Goal: Task Accomplishment & Management: Use online tool/utility

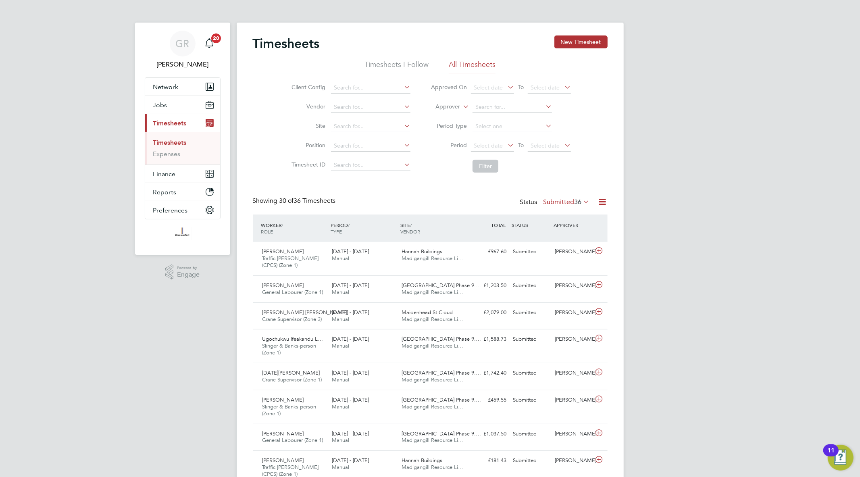
click at [603, 200] on icon at bounding box center [603, 202] width 10 height 10
click at [549, 222] on li "Export Timesheets" at bounding box center [552, 220] width 107 height 11
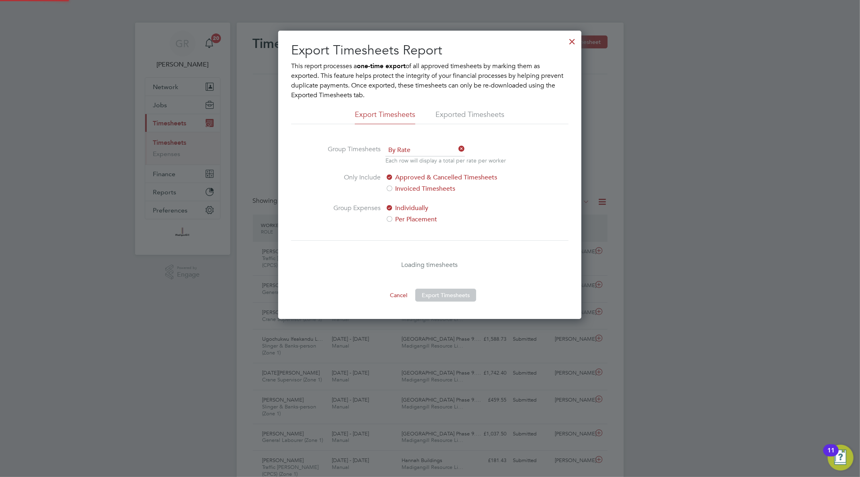
scroll to position [288, 303]
click at [567, 43] on div at bounding box center [572, 39] width 15 height 15
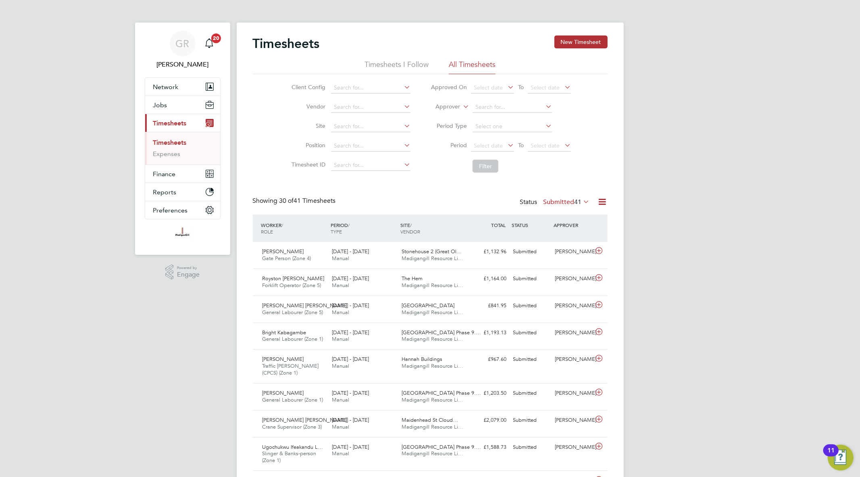
scroll to position [20, 70]
click at [600, 203] on icon at bounding box center [603, 202] width 10 height 10
click at [567, 223] on li "Export Timesheets" at bounding box center [552, 220] width 107 height 11
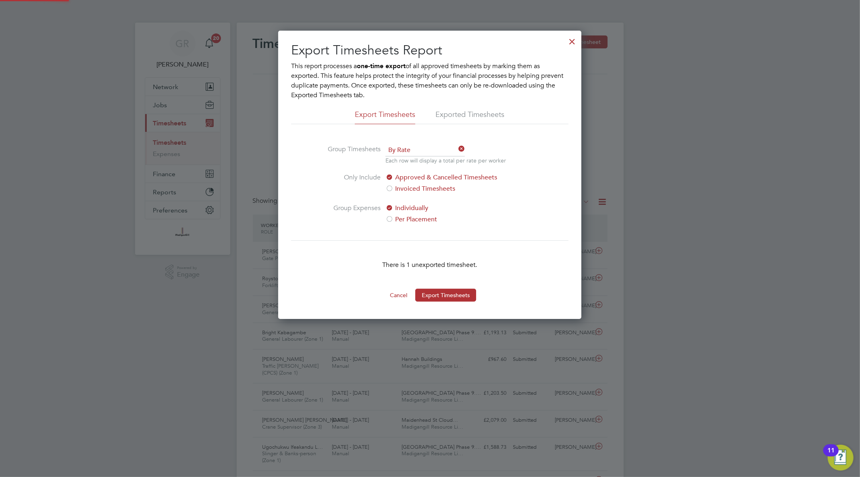
scroll to position [4, 4]
click at [567, 38] on div at bounding box center [572, 39] width 15 height 15
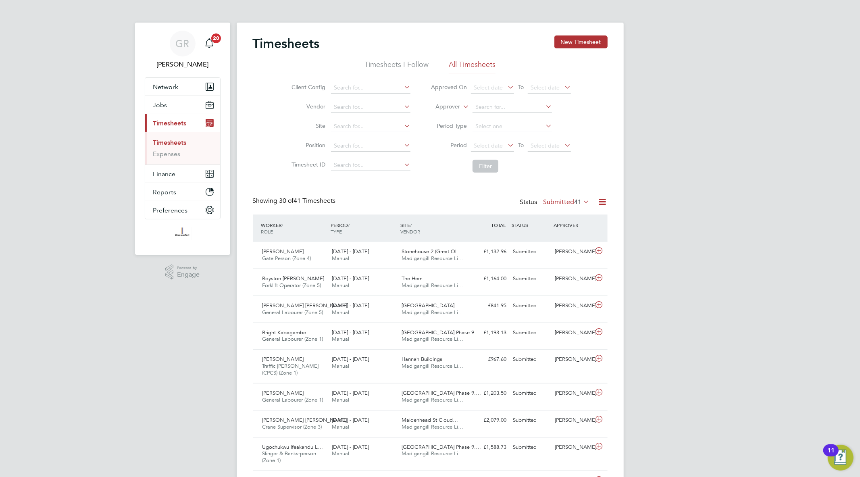
scroll to position [20, 70]
click at [602, 208] on div "Showing 30 of 41 Timesheets Status Submitted 41" at bounding box center [430, 206] width 355 height 18
click at [602, 204] on icon at bounding box center [603, 202] width 10 height 10
click at [546, 223] on li "Export Timesheets" at bounding box center [552, 220] width 107 height 11
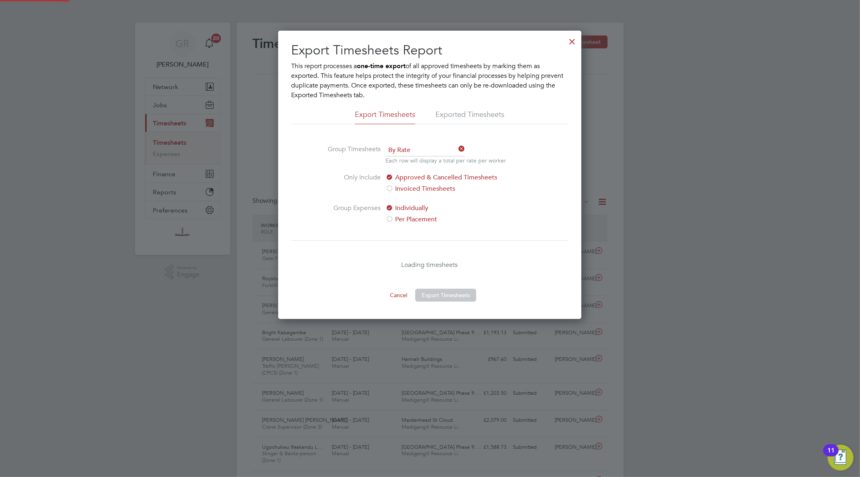
scroll to position [288, 303]
click at [573, 42] on div at bounding box center [572, 39] width 15 height 15
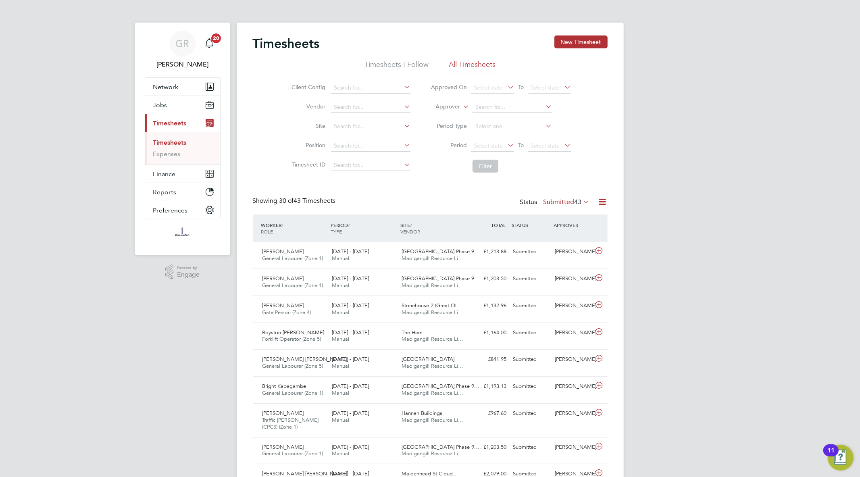
scroll to position [20, 70]
click at [605, 199] on icon at bounding box center [603, 202] width 10 height 10
click at [583, 223] on li "Export Timesheets" at bounding box center [552, 220] width 107 height 11
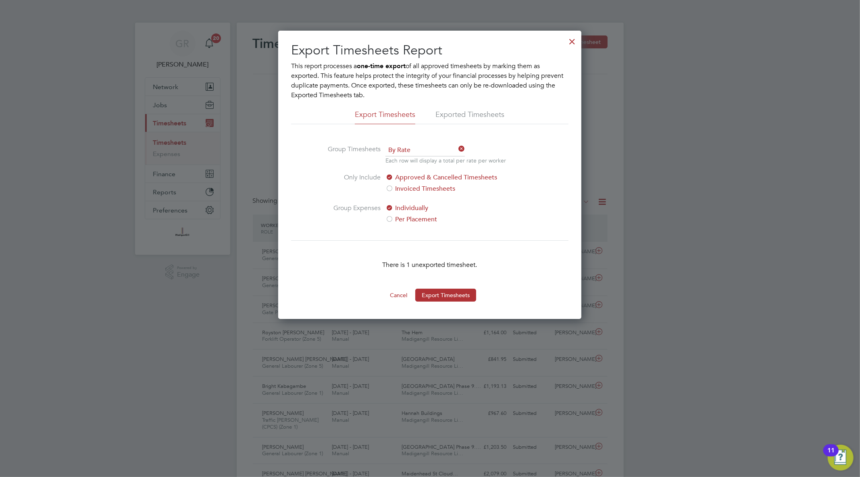
click at [569, 42] on div at bounding box center [572, 39] width 15 height 15
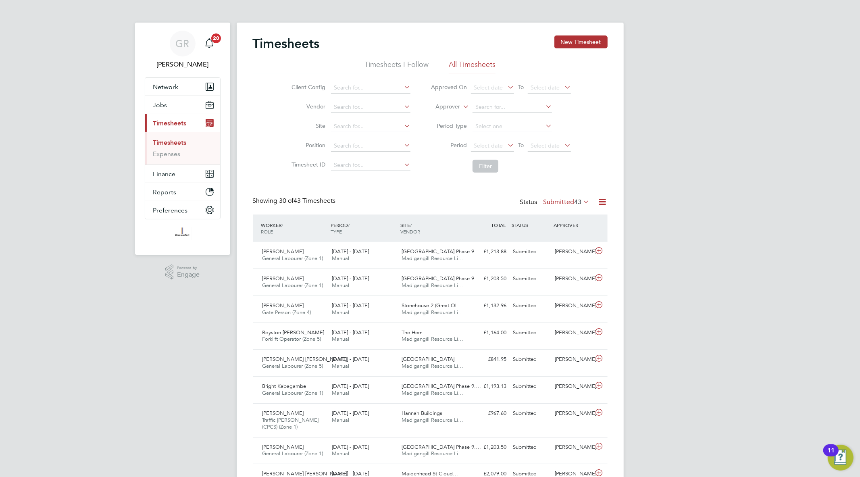
click at [600, 198] on icon at bounding box center [603, 202] width 10 height 10
click at [552, 221] on li "Export Timesheets" at bounding box center [552, 220] width 107 height 11
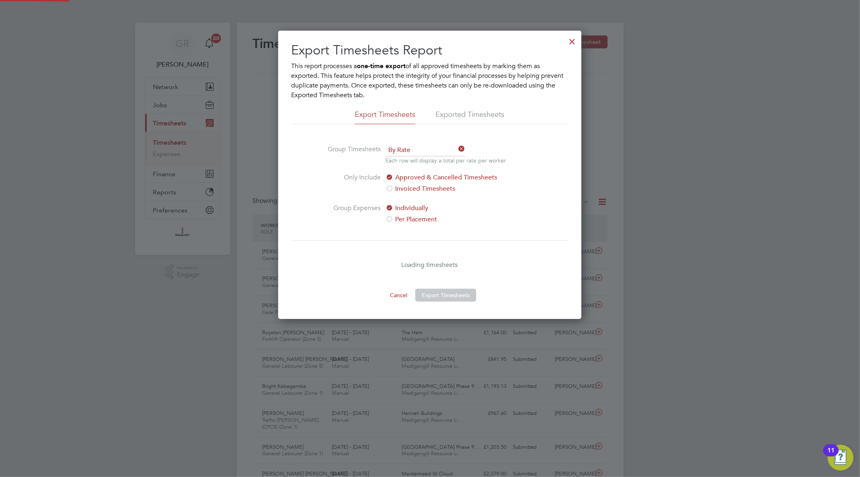
scroll to position [288, 303]
click at [575, 43] on div at bounding box center [572, 39] width 15 height 15
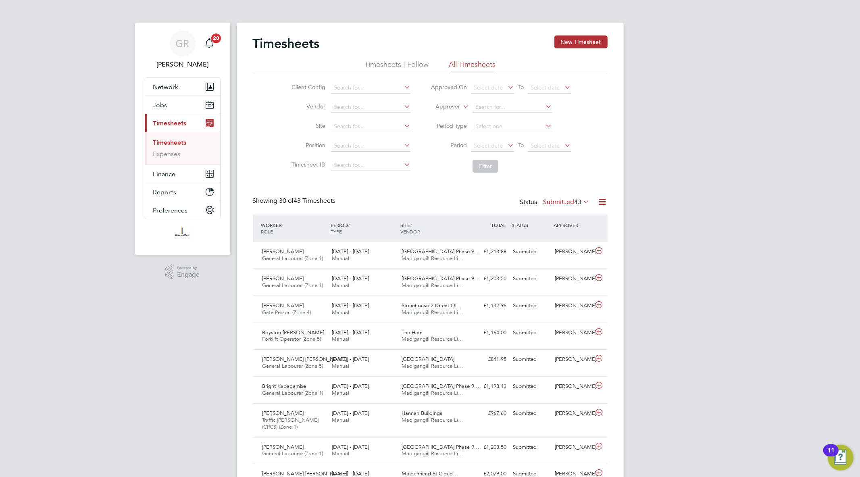
scroll to position [20, 70]
click at [598, 202] on icon at bounding box center [603, 202] width 10 height 10
click at [587, 226] on li "Export Timesheets" at bounding box center [552, 220] width 107 height 11
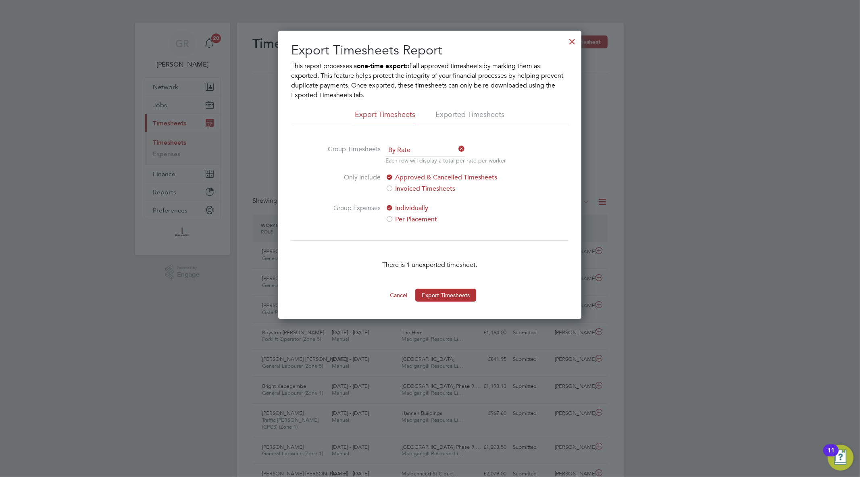
click at [569, 40] on div at bounding box center [572, 39] width 15 height 15
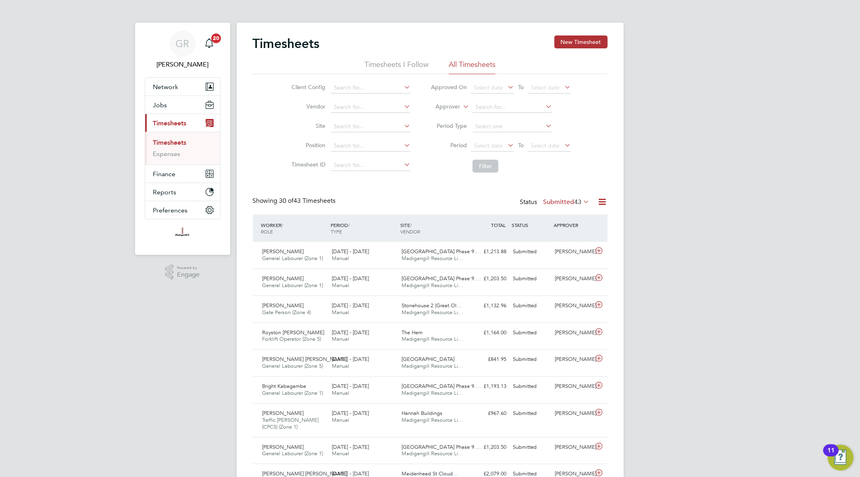
click at [602, 204] on icon at bounding box center [603, 202] width 10 height 10
click at [540, 226] on li "Export Timesheets" at bounding box center [552, 220] width 107 height 11
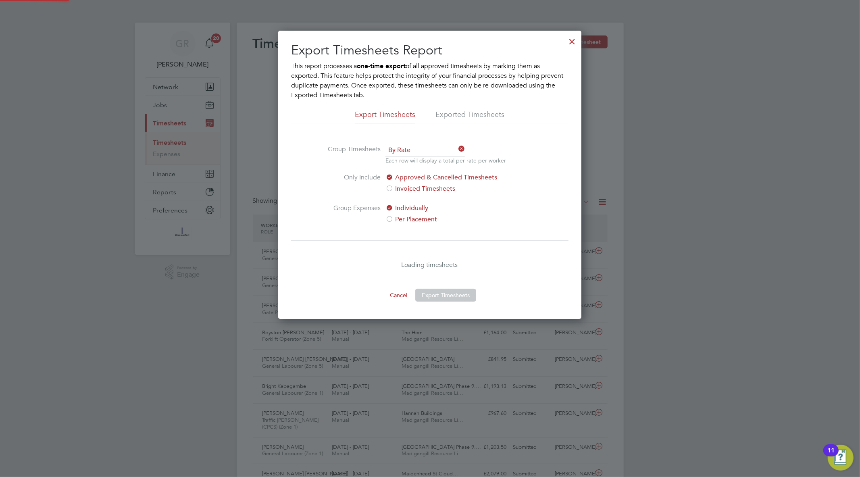
scroll to position [4, 4]
click at [450, 295] on button "Export Timesheets" at bounding box center [445, 295] width 61 height 13
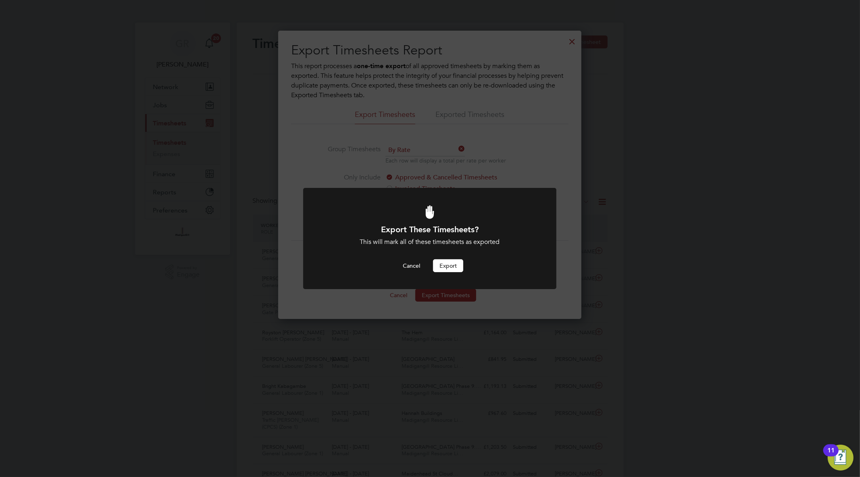
click at [448, 262] on button "Export" at bounding box center [448, 265] width 30 height 13
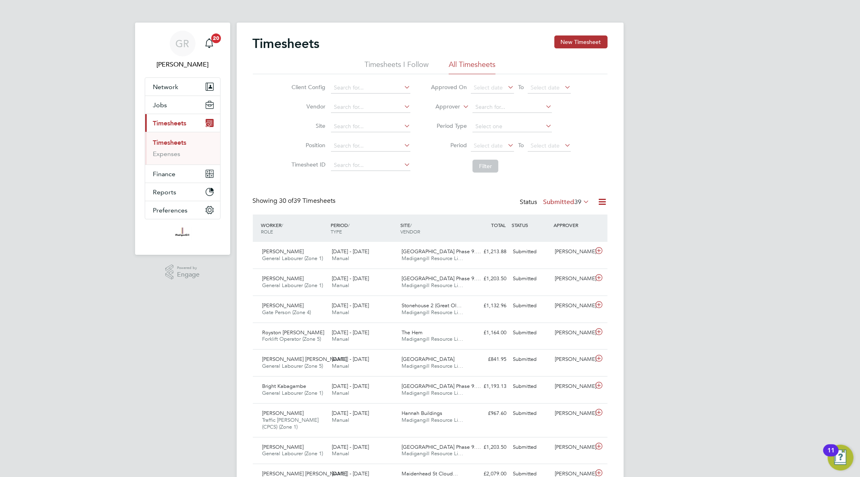
scroll to position [20, 70]
click at [598, 206] on icon at bounding box center [603, 202] width 10 height 10
click at [565, 221] on li "Export Timesheets" at bounding box center [552, 220] width 107 height 11
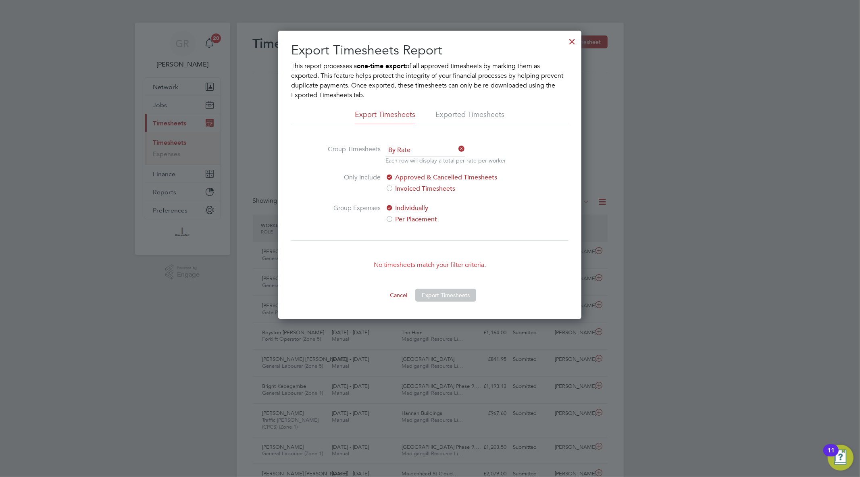
click at [570, 40] on div at bounding box center [572, 39] width 15 height 15
